Goal: Task Accomplishment & Management: Complete application form

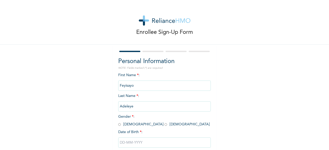
click at [118, 126] on input "radio" at bounding box center [119, 124] width 3 height 5
radio input "true"
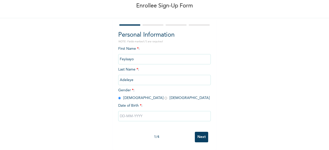
click at [144, 115] on input "text" at bounding box center [164, 116] width 92 height 10
select select "7"
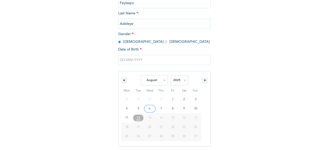
scroll to position [83, 0]
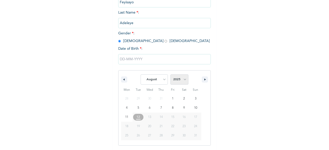
click at [182, 80] on select "2025 2024 2023 2022 2021 2020 2019 2018 2017 2016 2015 2014 2013 2012 2011 2010…" at bounding box center [179, 79] width 18 height 10
select select "1994"
click at [170, 75] on select "2025 2024 2023 2022 2021 2020 2019 2018 2017 2016 2015 2014 2013 2012 2011 2010…" at bounding box center [179, 79] width 18 height 10
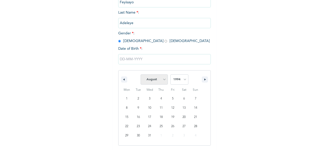
click at [161, 78] on select "January February March April May June July August September October November De…" at bounding box center [153, 79] width 27 height 10
select select "1"
click at [140, 75] on select "January February March April May June July August September October November De…" at bounding box center [153, 79] width 27 height 10
type input "[DATE]"
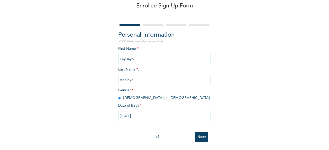
click at [200, 132] on input "Next" at bounding box center [201, 137] width 13 height 11
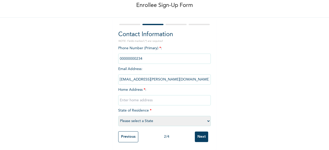
click at [144, 58] on input "phone" at bounding box center [164, 59] width 92 height 10
click at [146, 54] on input "phone" at bounding box center [164, 59] width 92 height 10
click at [140, 56] on input "phone" at bounding box center [164, 59] width 92 height 10
click at [134, 55] on input "phone" at bounding box center [164, 59] width 92 height 10
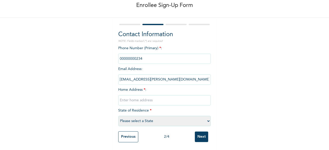
click at [141, 54] on input "phone" at bounding box center [164, 59] width 92 height 10
click at [148, 56] on input "phone" at bounding box center [164, 59] width 92 height 10
click at [148, 54] on input "phone" at bounding box center [164, 59] width 92 height 10
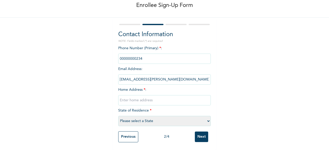
click at [138, 54] on input "phone" at bounding box center [164, 59] width 92 height 10
click at [139, 54] on input "phone" at bounding box center [164, 59] width 92 height 10
click at [158, 58] on input "phone" at bounding box center [164, 59] width 92 height 10
drag, startPoint x: 152, startPoint y: 55, endPoint x: 146, endPoint y: 56, distance: 6.4
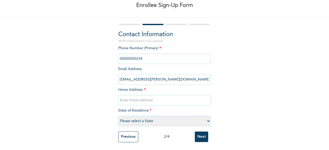
click at [146, 56] on input "phone" at bounding box center [164, 59] width 92 height 10
click at [144, 56] on input "phone" at bounding box center [164, 59] width 92 height 10
drag, startPoint x: 140, startPoint y: 54, endPoint x: 110, endPoint y: 54, distance: 30.3
click at [110, 54] on div "Enrollee Sign-Up Form Contact Information NOTE: Fields marked (*) are required …" at bounding box center [164, 61] width 329 height 177
drag, startPoint x: 142, startPoint y: 74, endPoint x: 142, endPoint y: 77, distance: 2.7
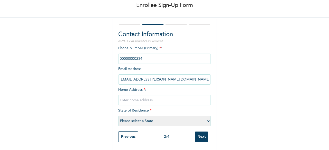
click at [143, 74] on input "[EMAIL_ADDRESS][PERSON_NAME][DOMAIN_NAME]" at bounding box center [164, 79] width 92 height 10
click at [136, 97] on input "text" at bounding box center [164, 100] width 92 height 10
click at [120, 133] on input "Previous" at bounding box center [128, 136] width 20 height 11
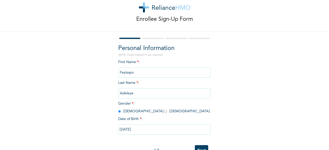
scroll to position [31, 0]
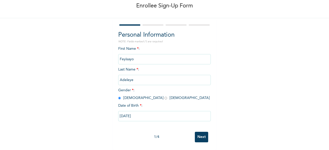
click at [199, 132] on input "Next" at bounding box center [201, 137] width 13 height 11
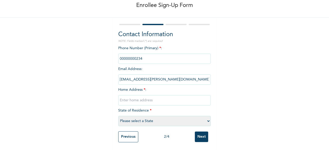
click at [138, 54] on input "phone" at bounding box center [164, 59] width 92 height 10
click at [132, 95] on input "text" at bounding box center [164, 100] width 92 height 10
type input "a"
type input "[GEOGRAPHIC_DATA], Bariga [GEOGRAPHIC_DATA]"
click at [129, 119] on select "Please select a State [PERSON_NAME] (FCT) [PERSON_NAME] Ibom [GEOGRAPHIC_DATA] …" at bounding box center [164, 121] width 92 height 10
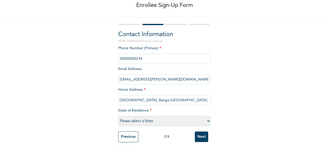
select select "25"
click at [118, 116] on select "Please select a State [PERSON_NAME] (FCT) [PERSON_NAME] Ibom [GEOGRAPHIC_DATA] …" at bounding box center [164, 121] width 92 height 10
click at [199, 134] on input "Next" at bounding box center [201, 137] width 13 height 11
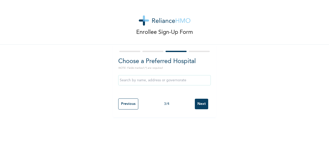
click at [139, 81] on input "text" at bounding box center [164, 80] width 92 height 10
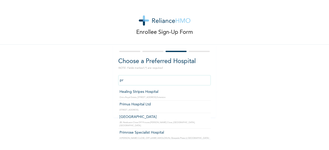
type input "p"
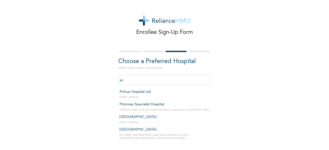
type input "p"
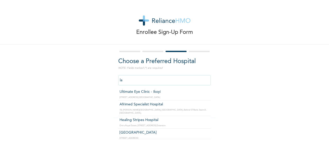
type input "l"
click at [85, 74] on div "Enrollee Sign-Up Form Choose a Preferred Hospital NOTE: Fields marked (*) are r…" at bounding box center [164, 58] width 329 height 117
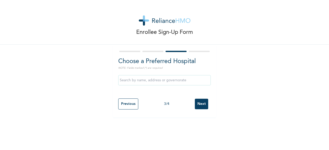
click at [204, 105] on input "Next" at bounding box center [201, 104] width 13 height 11
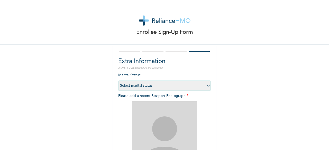
click at [199, 84] on select "Select marital status [DEMOGRAPHIC_DATA] Married [DEMOGRAPHIC_DATA] Widow/[DEMO…" at bounding box center [164, 86] width 92 height 10
click at [118, 81] on select "Select marital status [DEMOGRAPHIC_DATA] Married [DEMOGRAPHIC_DATA] Widow/[DEMO…" at bounding box center [164, 86] width 92 height 10
click at [146, 88] on select "Select marital status [DEMOGRAPHIC_DATA] Married [DEMOGRAPHIC_DATA] Widow/[DEMO…" at bounding box center [164, 86] width 92 height 10
select select "1"
click at [118, 81] on select "Select marital status [DEMOGRAPHIC_DATA] Married [DEMOGRAPHIC_DATA] Widow/[DEMO…" at bounding box center [164, 86] width 92 height 10
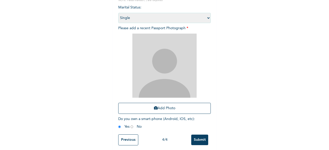
scroll to position [75, 0]
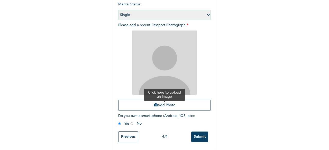
click at [156, 101] on button "Add Photo" at bounding box center [164, 105] width 92 height 11
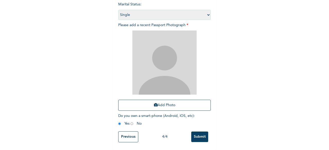
click at [195, 133] on input "Submit" at bounding box center [199, 137] width 17 height 11
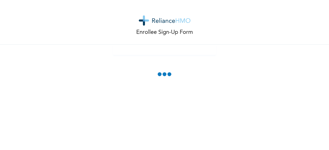
scroll to position [0, 0]
click at [299, 63] on div "Enrollee Sign-Up Form" at bounding box center [164, 75] width 329 height 150
